Goal: Task Accomplishment & Management: Use online tool/utility

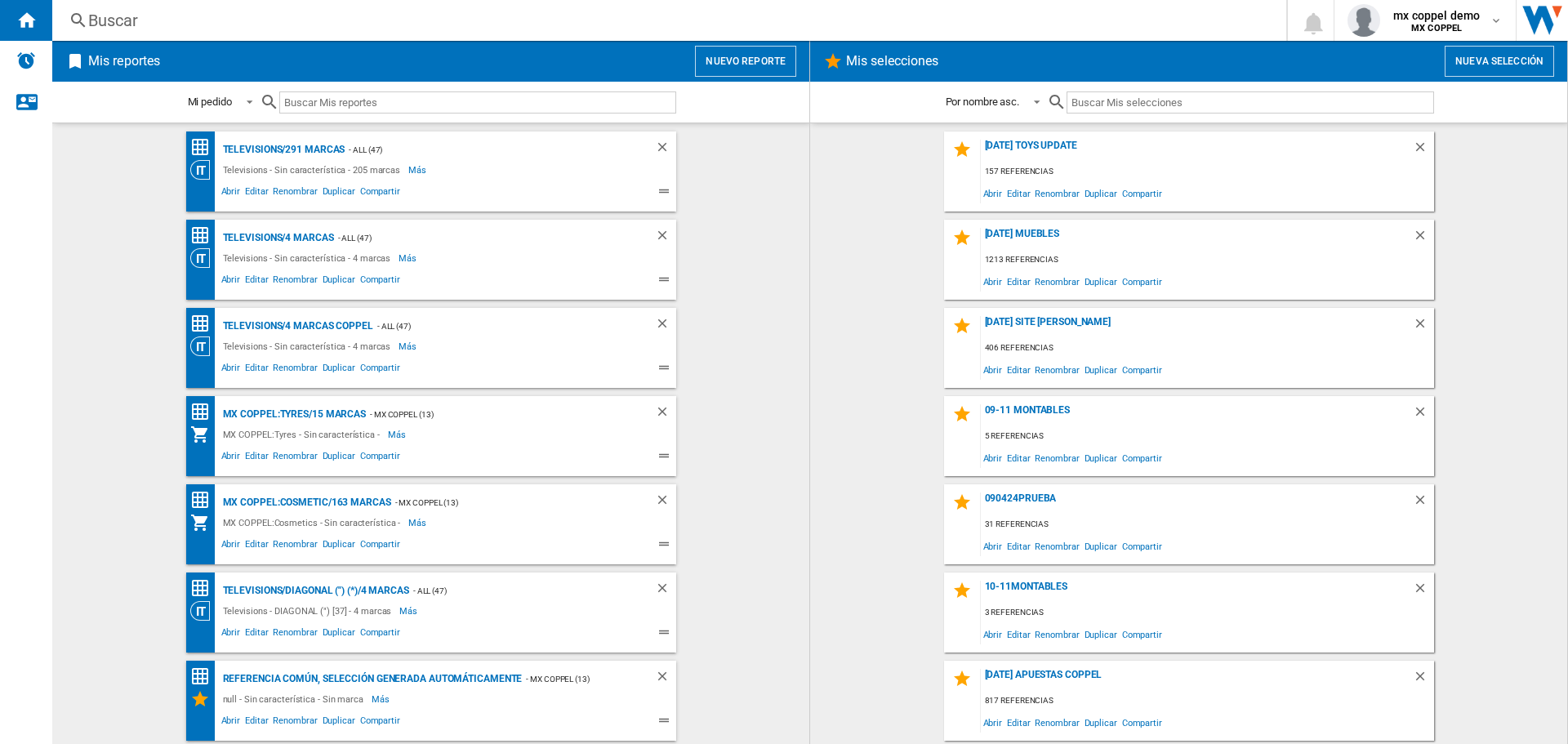
click at [750, 70] on button "Nuevo reporte" at bounding box center [745, 61] width 101 height 31
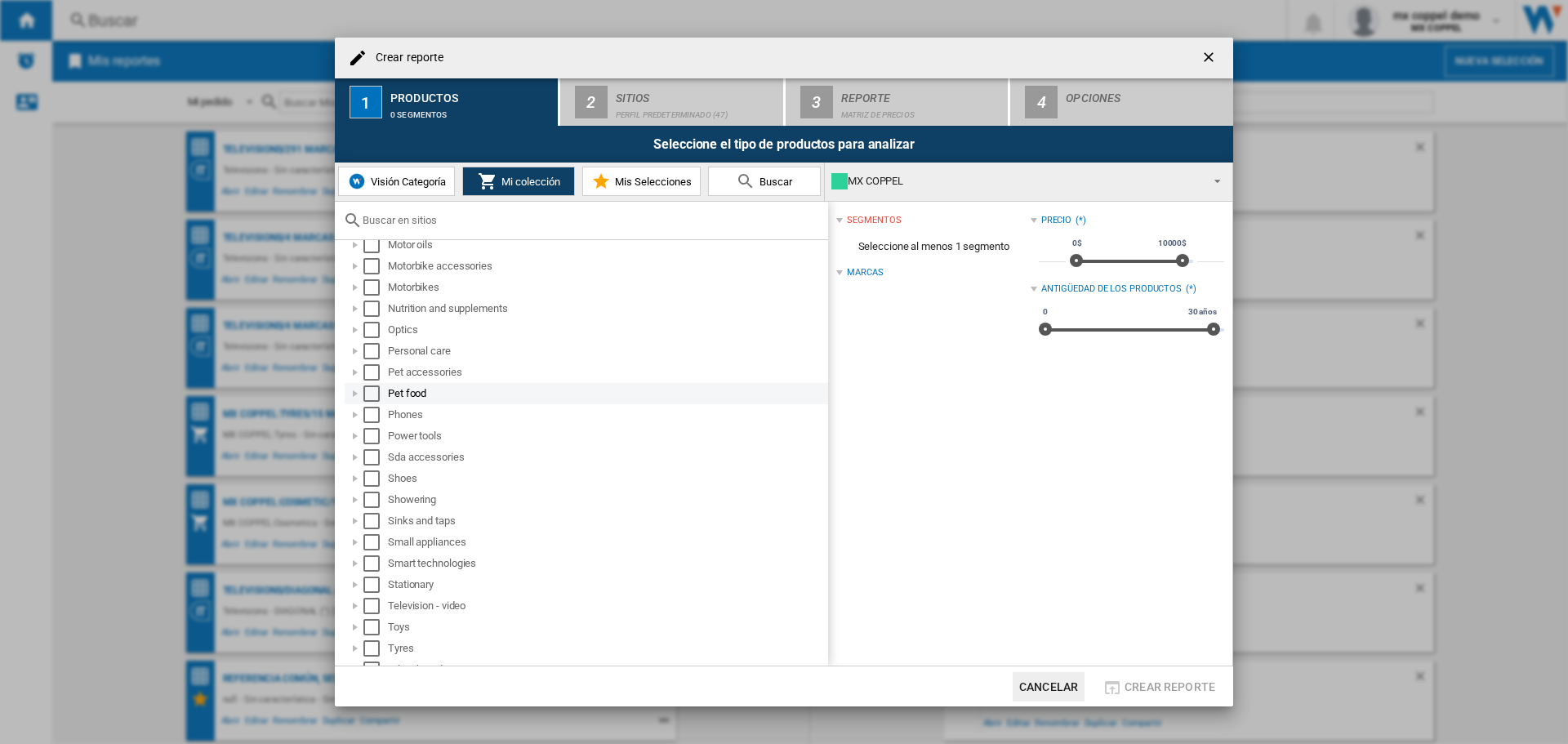
scroll to position [771, 0]
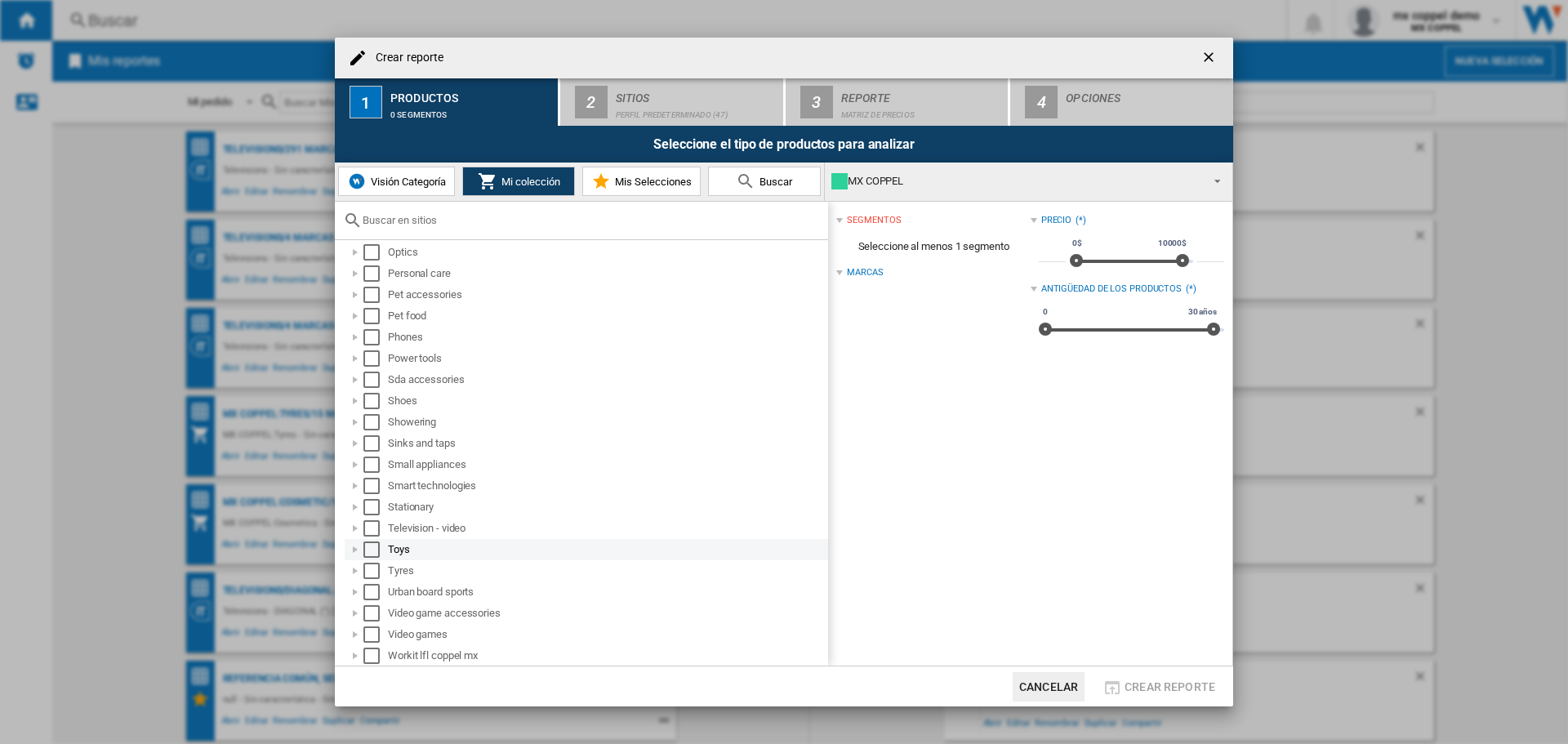
click at [378, 540] on div "Toys" at bounding box center [587, 550] width 484 height 22
click at [356, 527] on div at bounding box center [356, 529] width 17 height 17
click at [369, 510] on div at bounding box center [373, 507] width 17 height 17
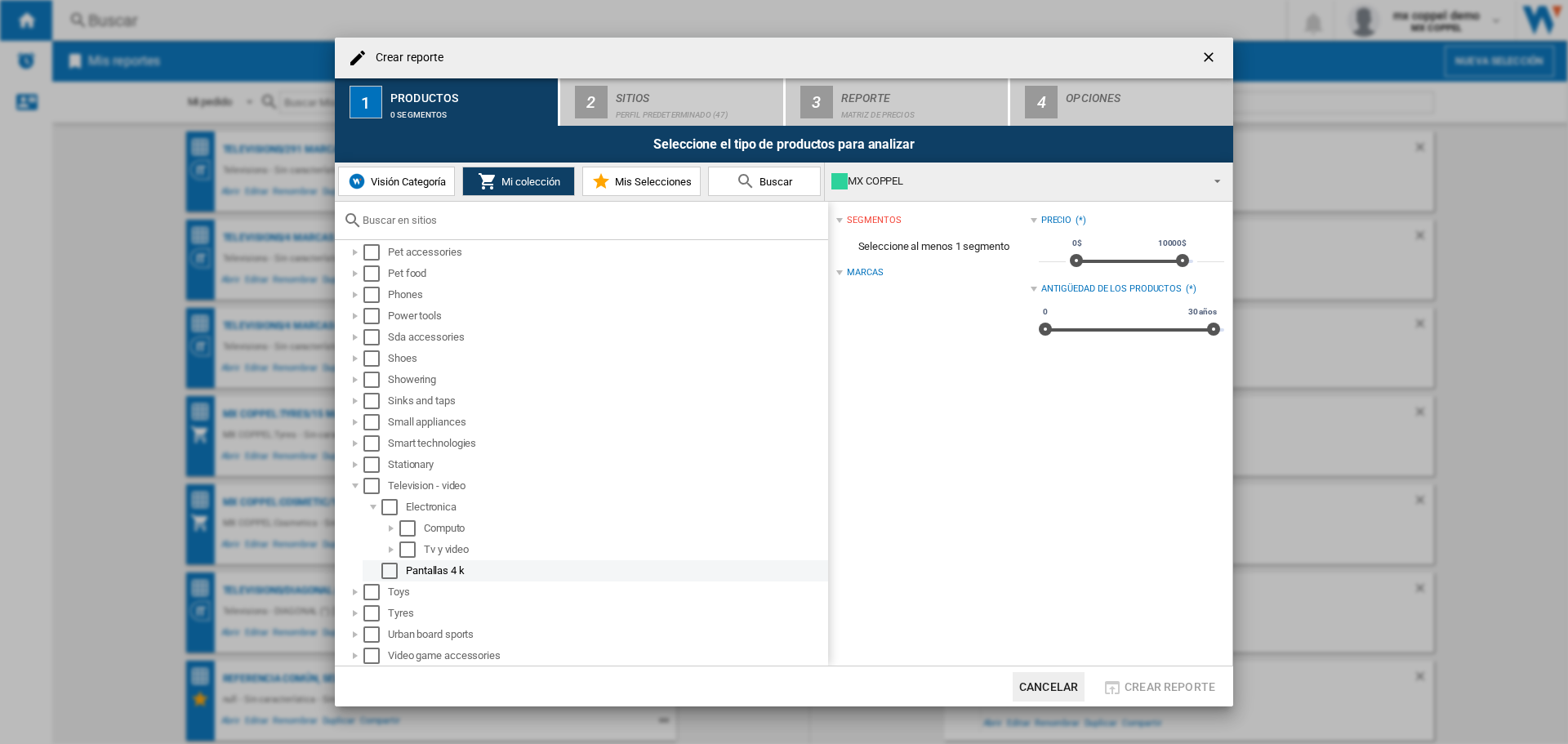
click at [391, 570] on div "Select" at bounding box center [390, 571] width 17 height 17
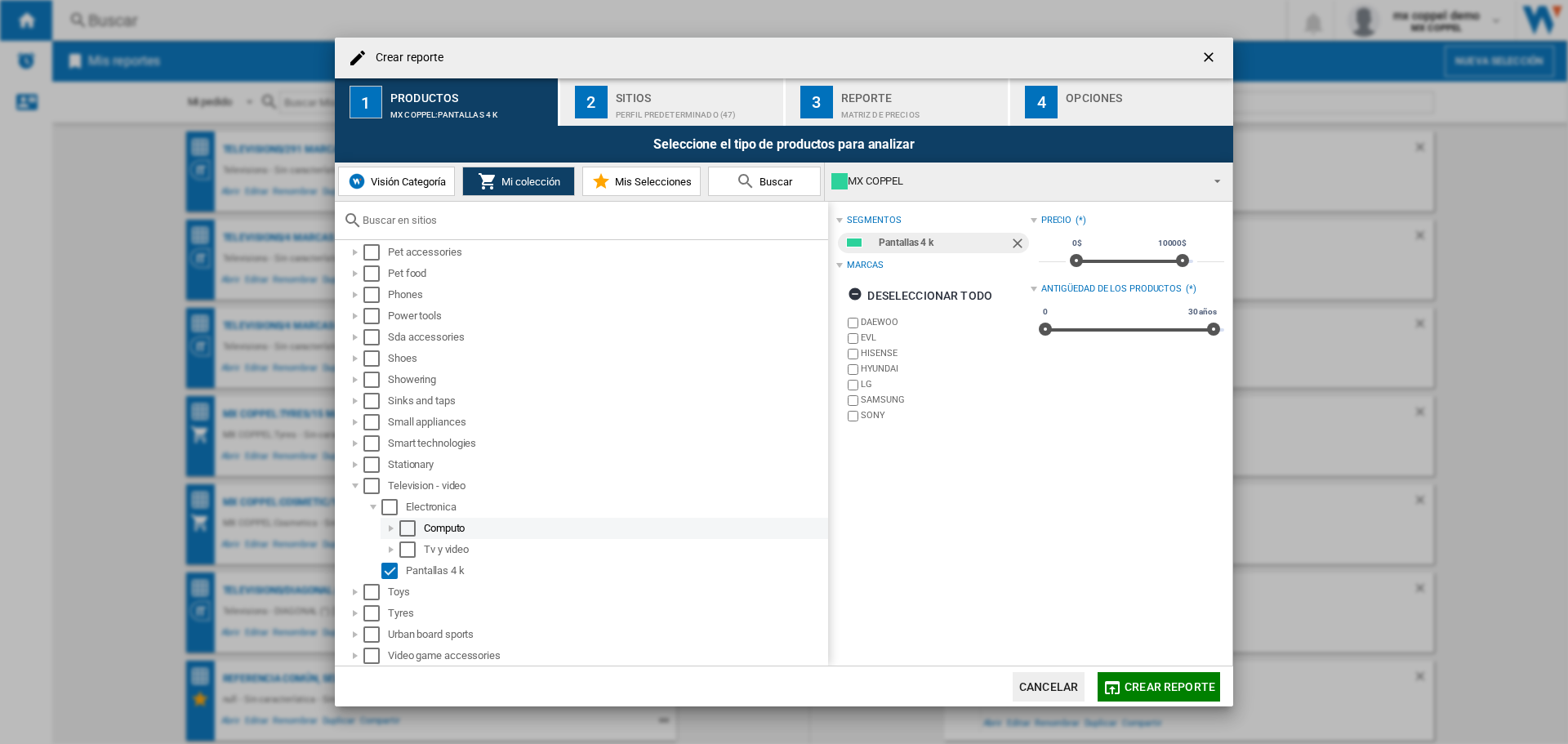
click at [391, 529] on div at bounding box center [391, 529] width 17 height 17
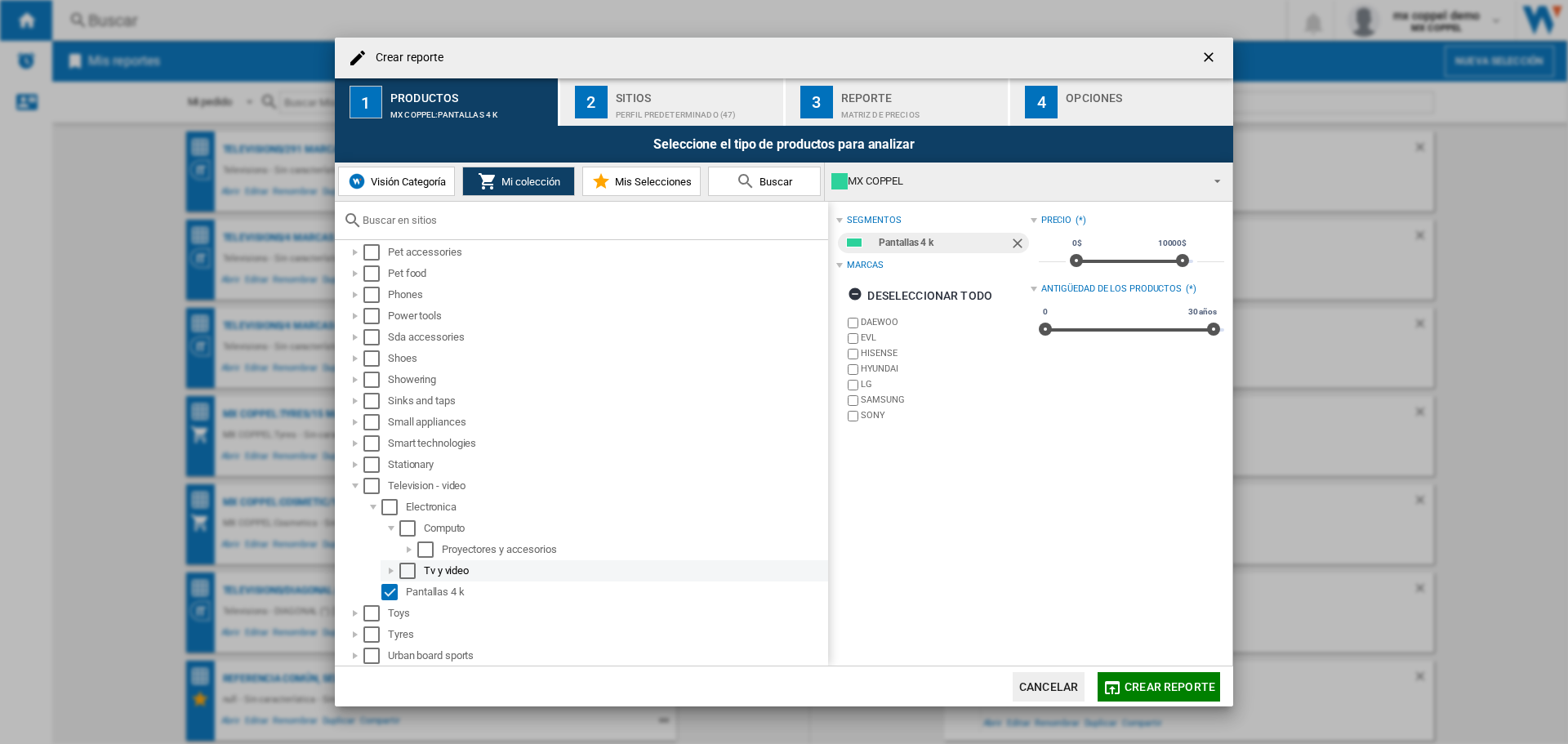
click at [393, 567] on div at bounding box center [391, 571] width 17 height 17
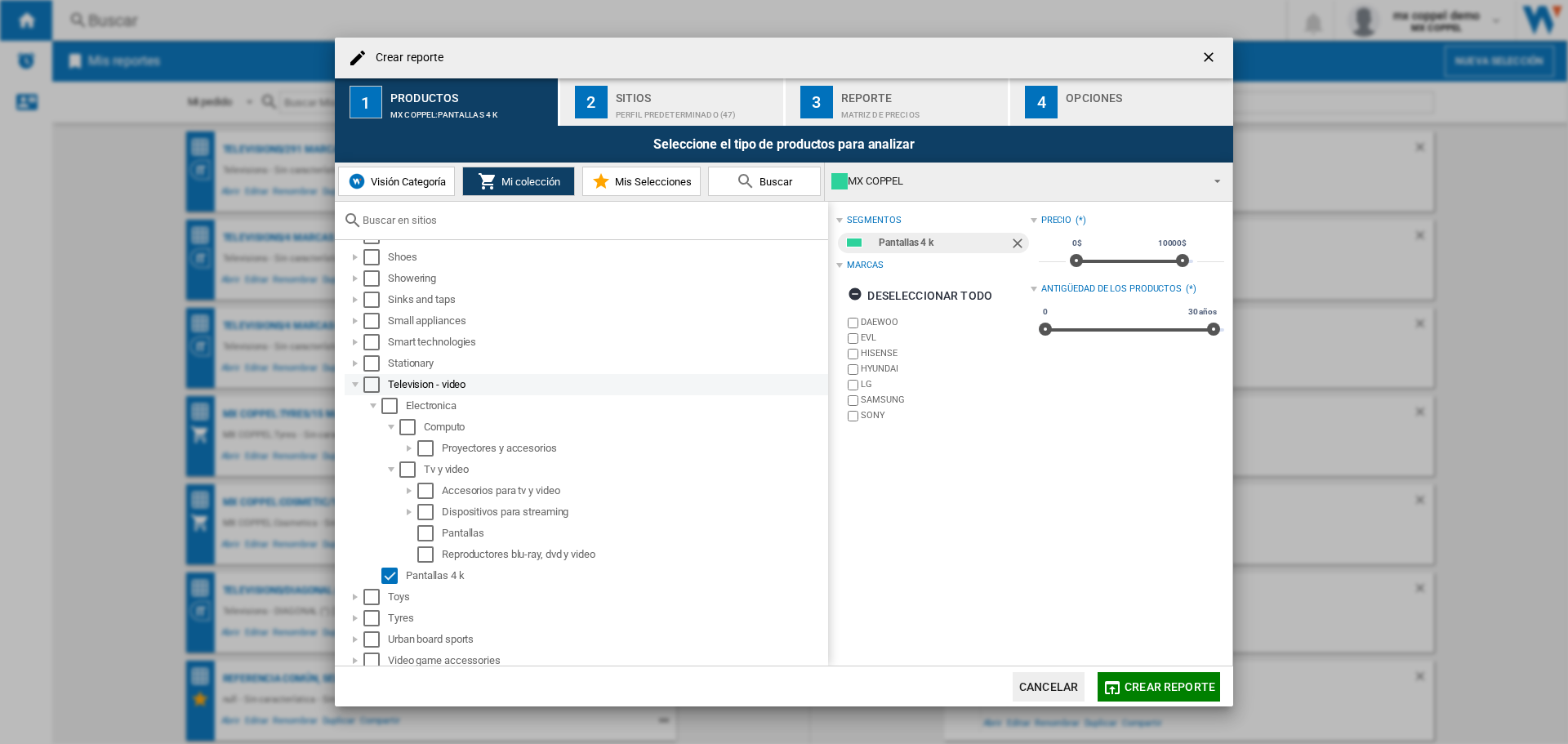
scroll to position [963, 0]
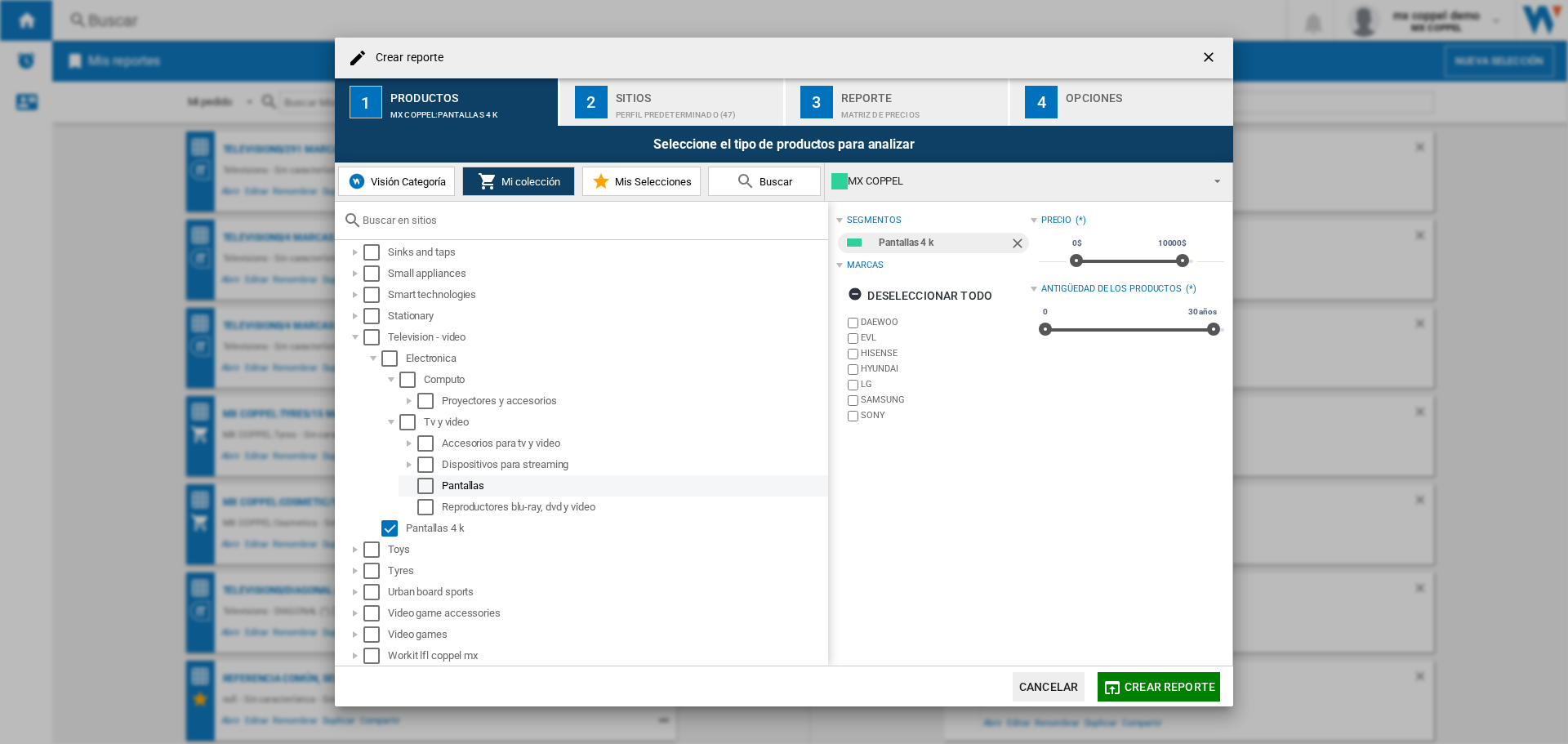
click at [425, 485] on div "Select" at bounding box center [425, 486] width 17 height 17
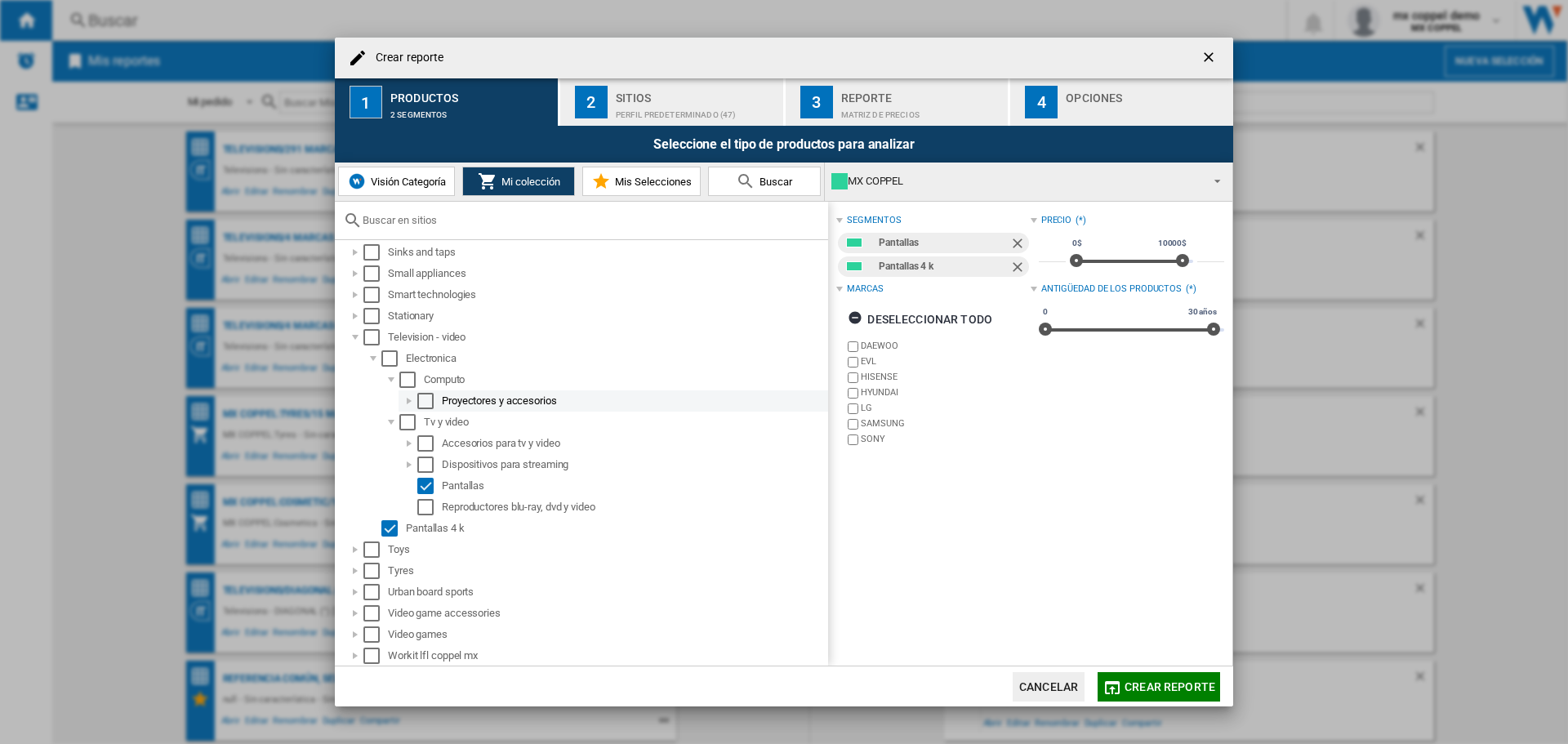
click at [410, 400] on div at bounding box center [410, 402] width 17 height 17
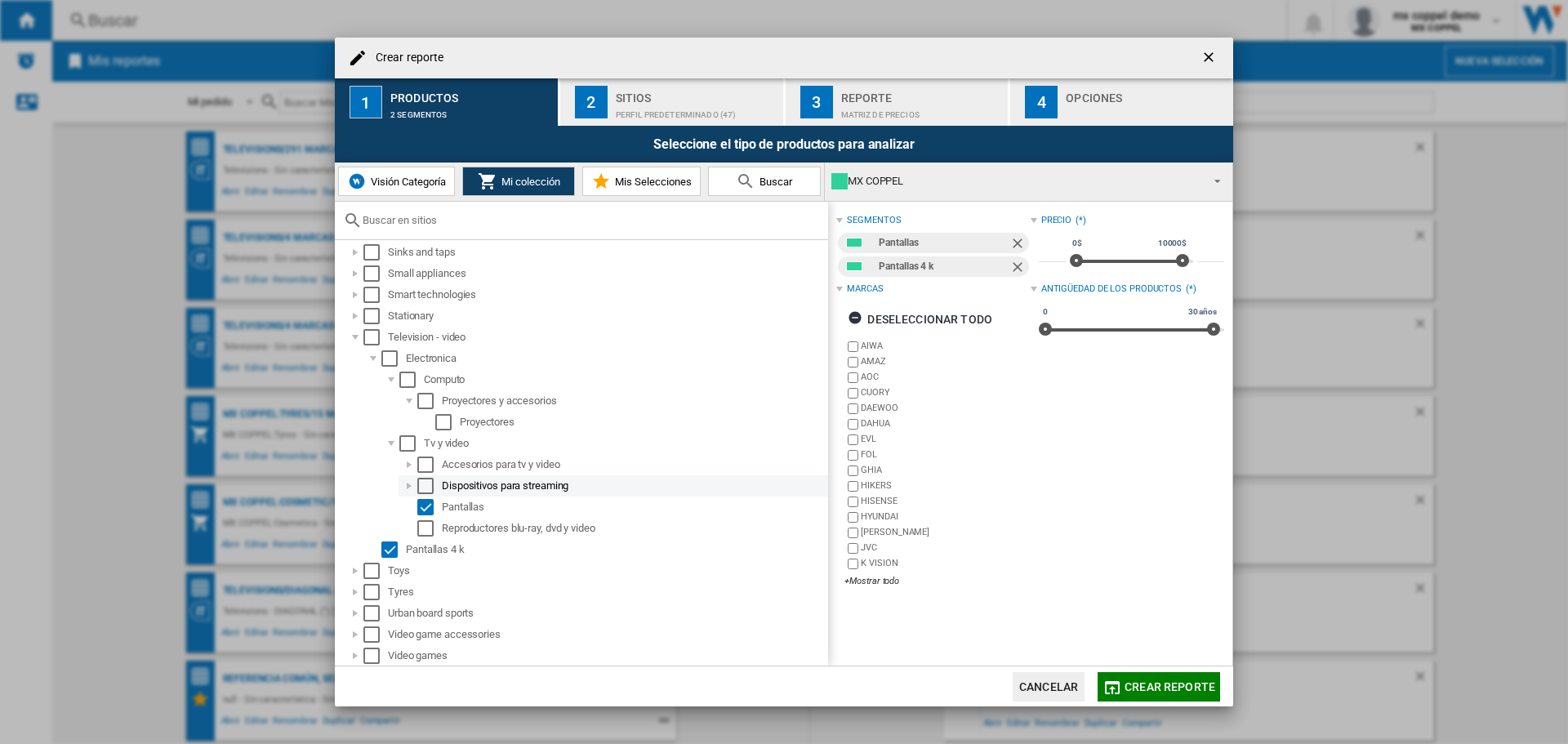
click at [411, 487] on div at bounding box center [410, 486] width 17 height 17
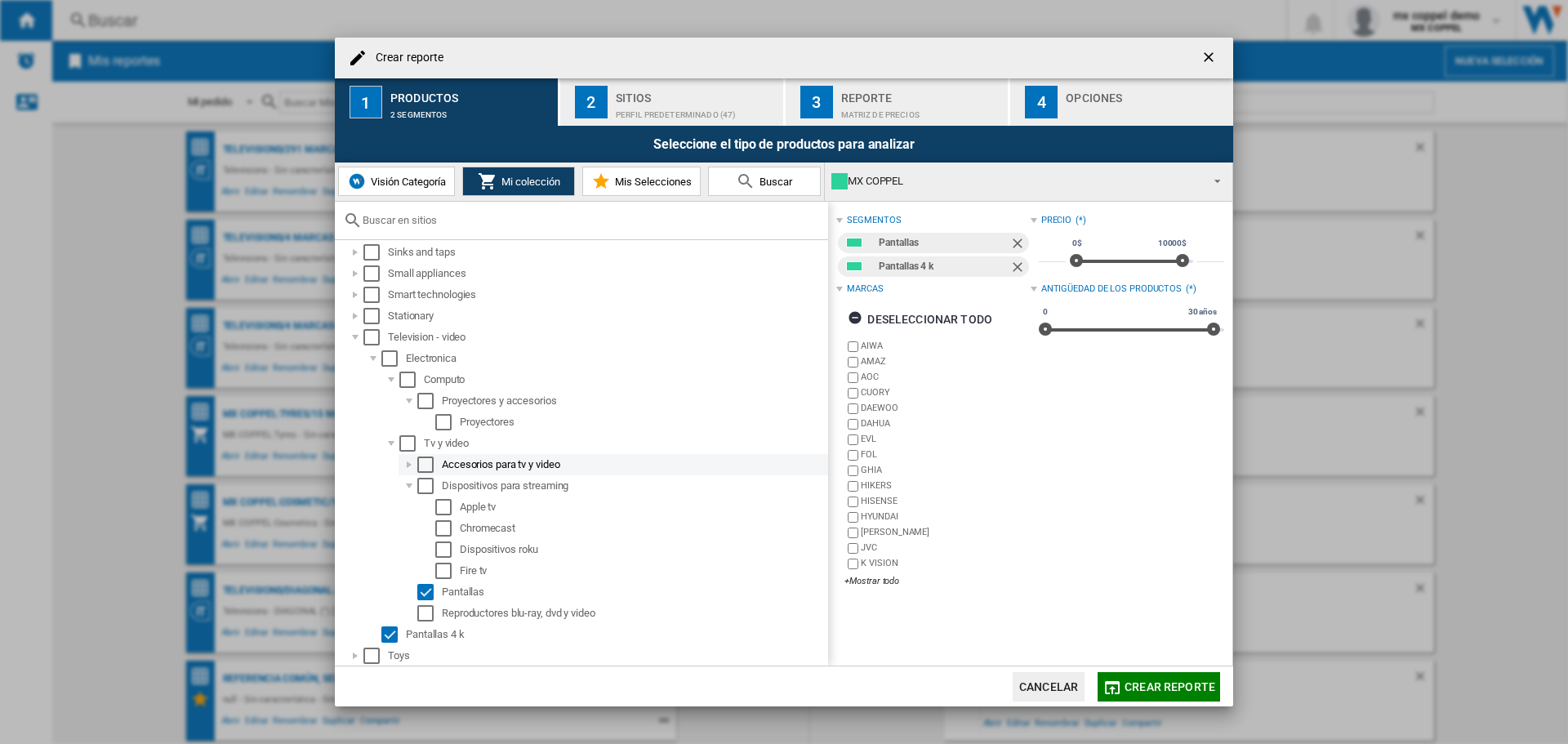
click at [410, 466] on div at bounding box center [410, 465] width 17 height 17
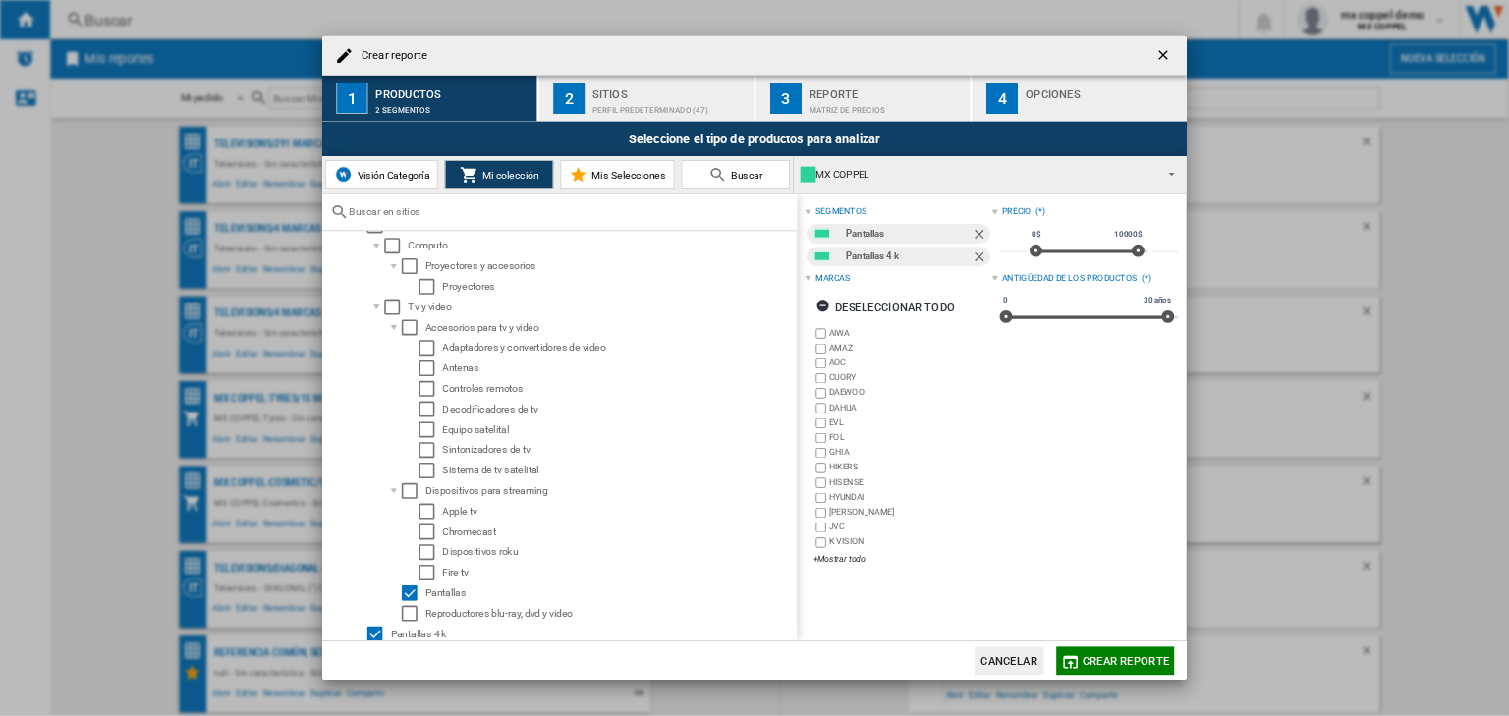
scroll to position [1464, 0]
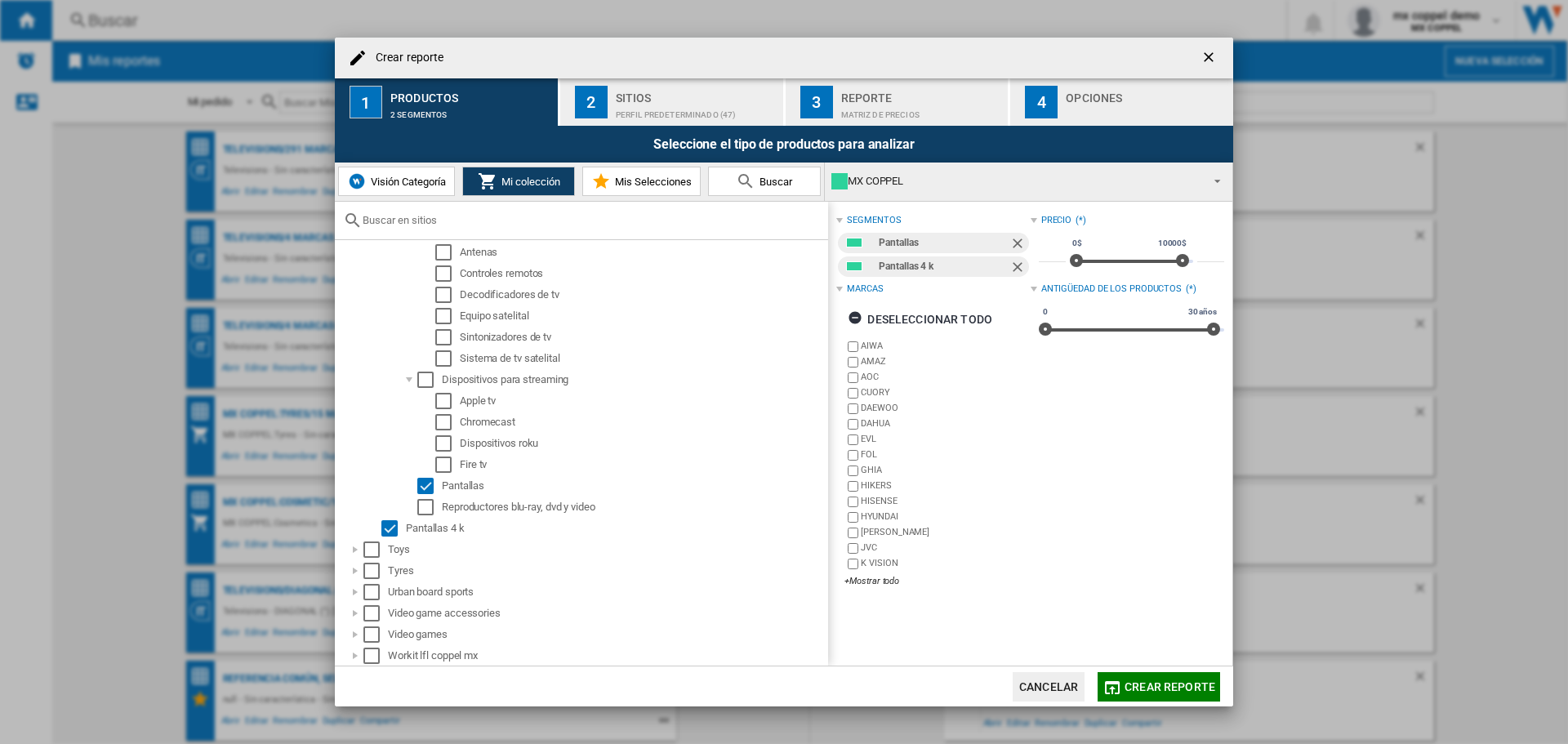
click at [643, 105] on div "Perfil predeterminado (47)" at bounding box center [696, 111] width 161 height 17
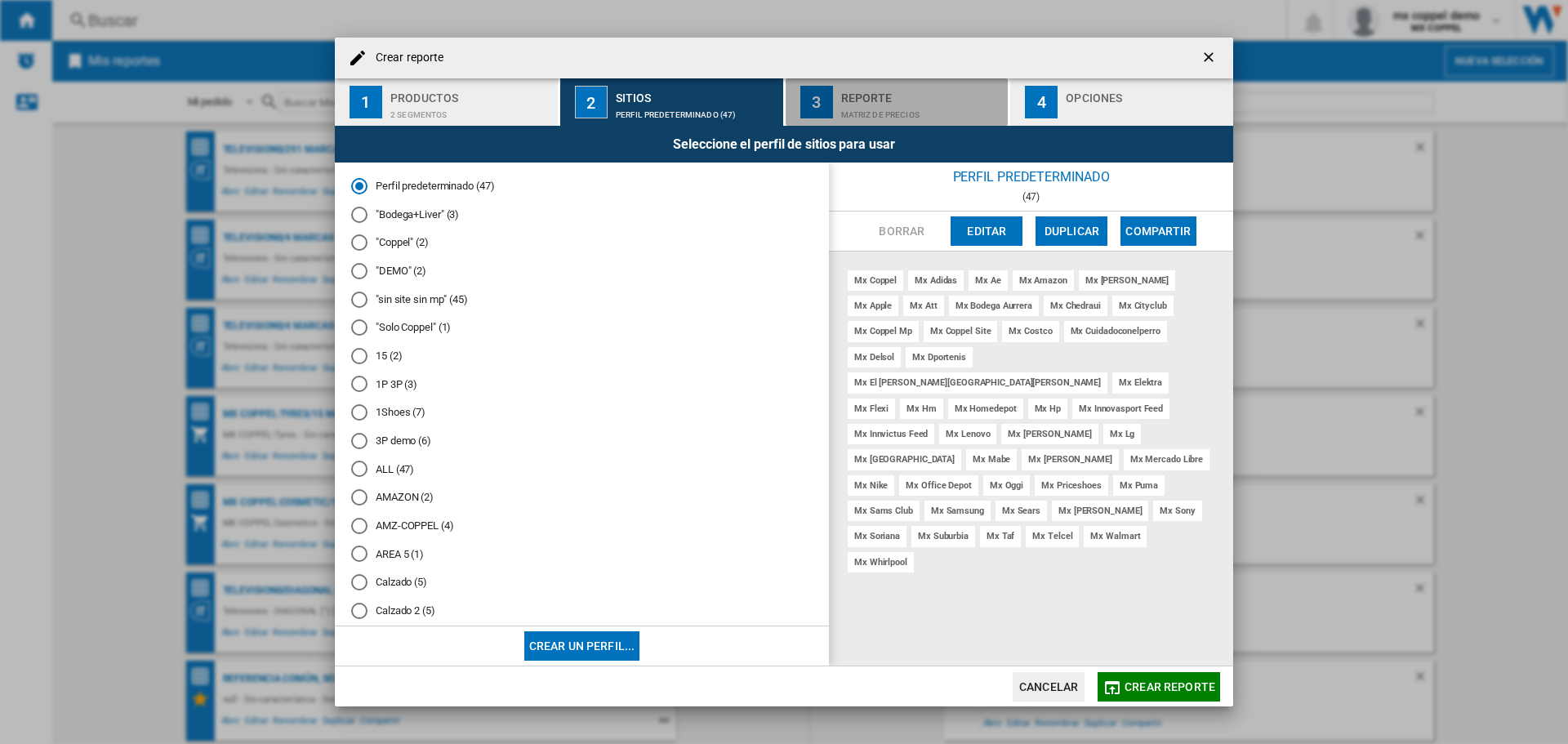
click at [870, 114] on div "Matriz de precios" at bounding box center [922, 111] width 161 height 17
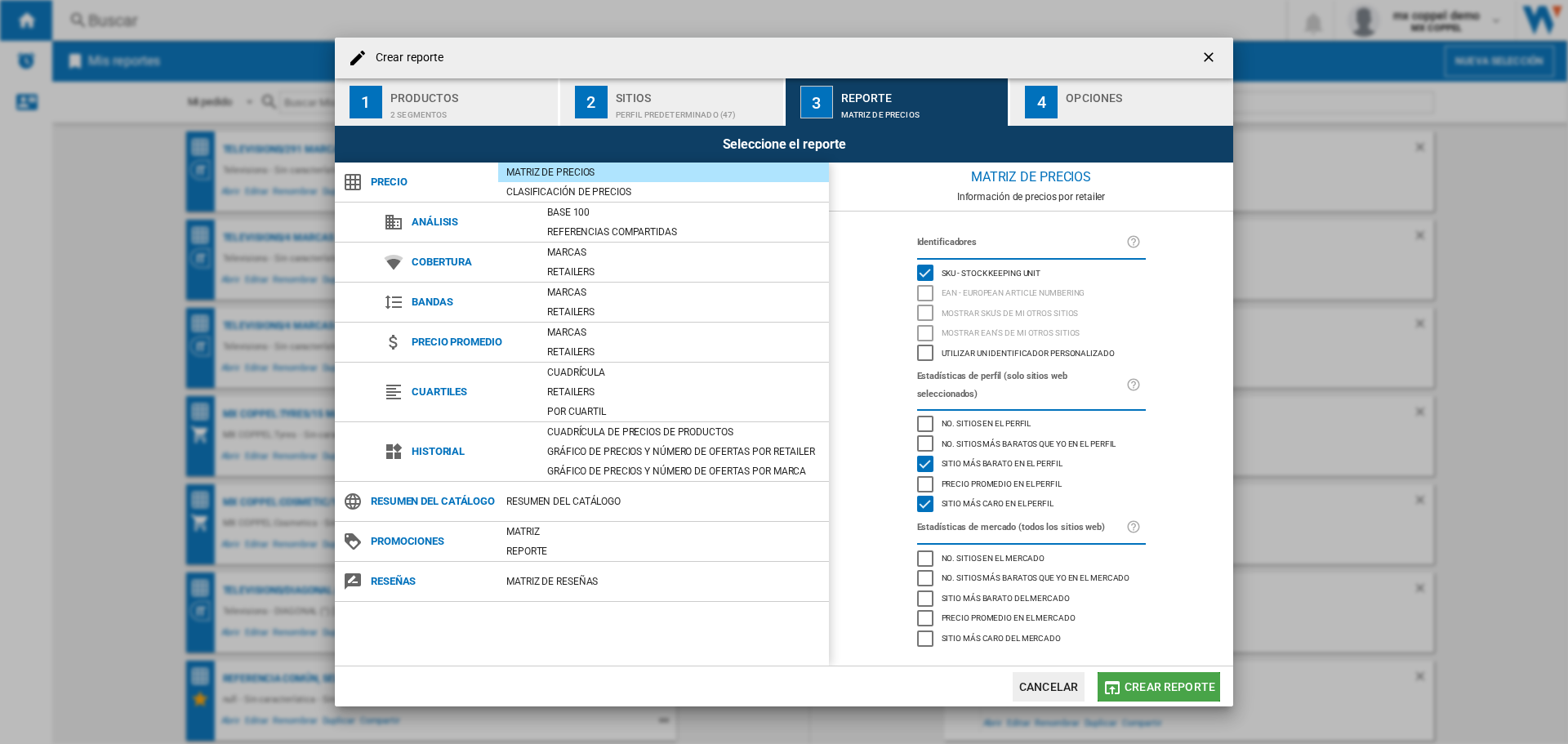
click at [1190, 686] on span "Crear reporte" at bounding box center [1169, 687] width 91 height 13
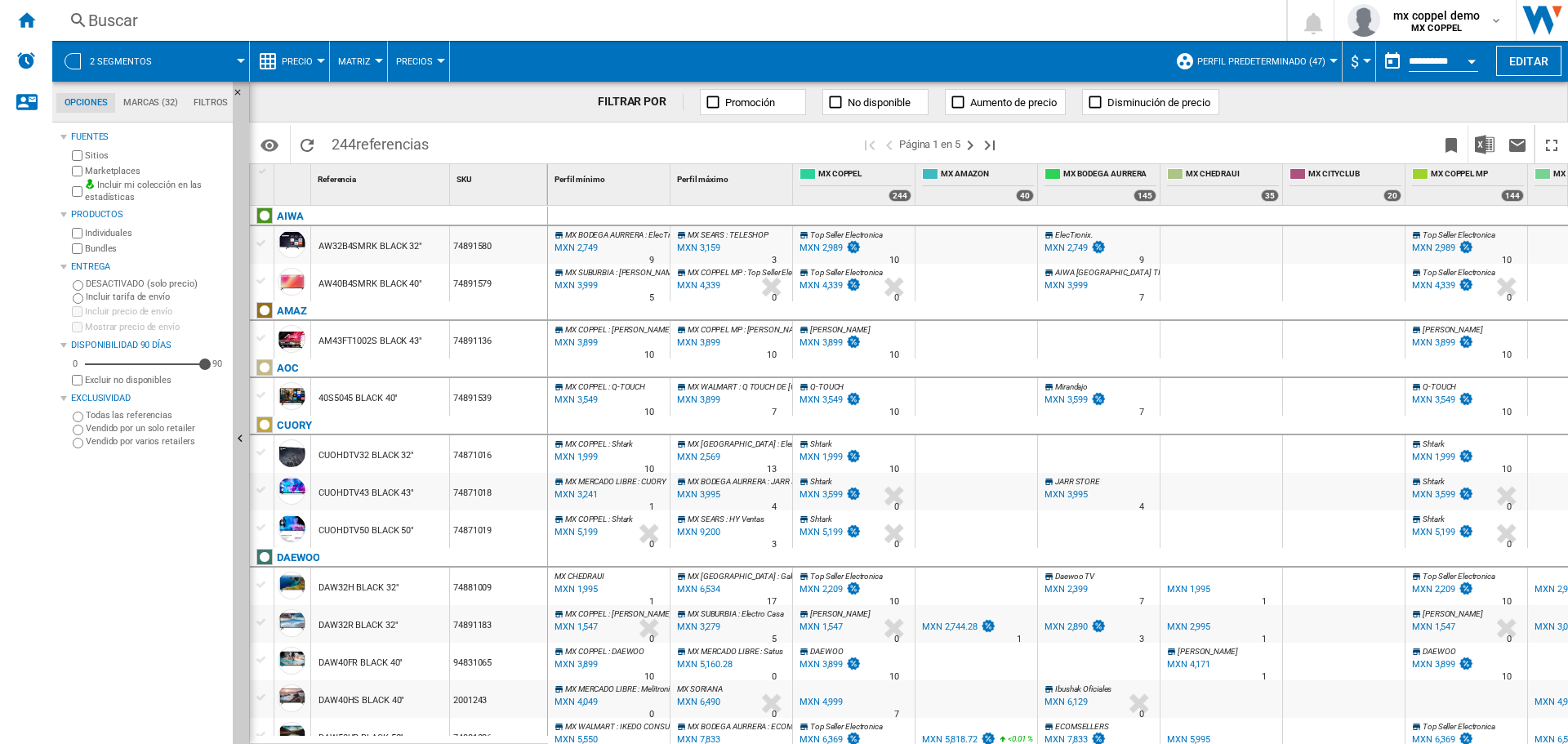
click at [827, 246] on div "MXN 2,989" at bounding box center [821, 248] width 43 height 11
